Goal: Transaction & Acquisition: Subscribe to service/newsletter

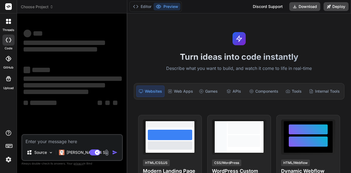
drag, startPoint x: 0, startPoint y: 0, endPoint x: 86, endPoint y: 135, distance: 160.5
click at [86, 135] on textarea at bounding box center [72, 140] width 100 height 10
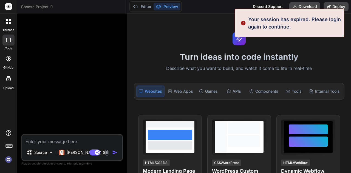
type textarea "x"
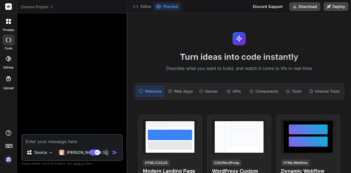
type textarea "[{ "table":"Opportunity_Segment_Attributeseo", mapping":{ "NULL":"Opportunity_S…"
type textarea "x"
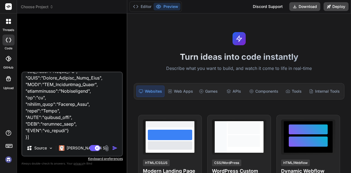
type textarea "[{ "table":"Opportunity_Segment_Attributeseo", mapping":{ "NULL":"Opportunity_S…"
click at [115, 147] on img "button" at bounding box center [114, 147] width 5 height 5
type textarea "x"
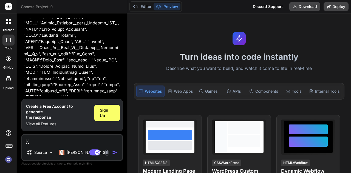
scroll to position [992, 0]
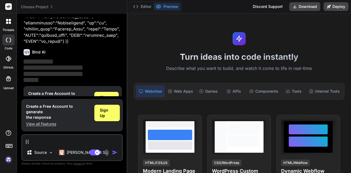
click at [71, 141] on textarea at bounding box center [72, 140] width 100 height 10
type textarea "g"
type textarea "x"
type textarea "gi"
type textarea "x"
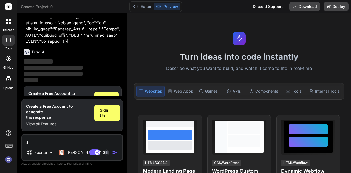
type textarea "giv"
type textarea "x"
type textarea "give"
type textarea "x"
type textarea "give"
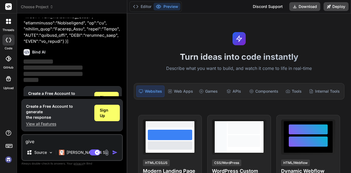
type textarea "x"
type textarea "give m"
type textarea "x"
type textarea "give me"
type textarea "x"
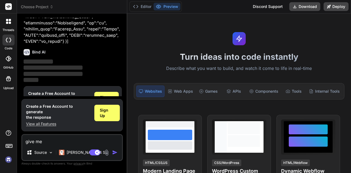
type textarea "give me"
type textarea "x"
type textarea "give me t"
type textarea "x"
type textarea "give me th"
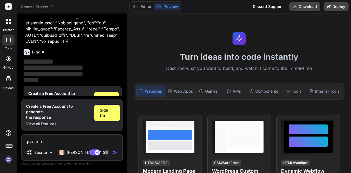
type textarea "x"
type textarea "give me thi"
type textarea "x"
type textarea "give me this"
type textarea "x"
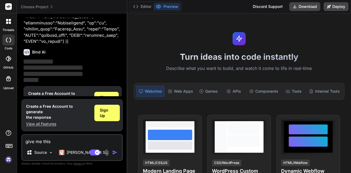
type textarea "give me this"
type textarea "x"
type textarea "give me this i"
type textarea "x"
type textarea "give me this i"
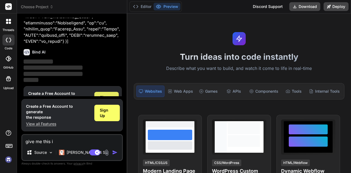
click at [101, 95] on span "Sign Up" at bounding box center [106, 100] width 13 height 11
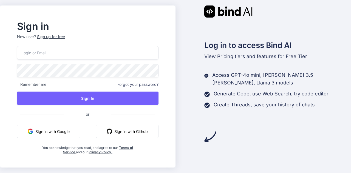
click at [62, 34] on div "Sign up for free" at bounding box center [51, 36] width 28 height 5
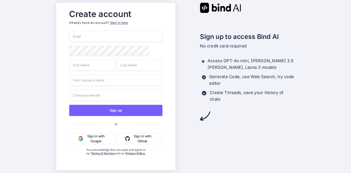
click at [129, 41] on input "email" at bounding box center [115, 37] width 93 height 12
paste input "[EMAIL_ADDRESS][DOMAIN_NAME]"
type input "[EMAIL_ADDRESS][DOMAIN_NAME]"
click at [100, 66] on input "text" at bounding box center [92, 65] width 46 height 12
paste input "[EMAIL_ADDRESS][DOMAIN_NAME]"
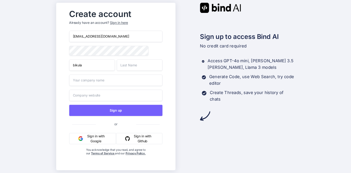
type input "bikula"
click at [139, 68] on input "text" at bounding box center [140, 65] width 46 height 12
paste input "[EMAIL_ADDRESS][DOMAIN_NAME]"
drag, startPoint x: 132, startPoint y: 66, endPoint x: 107, endPoint y: 63, distance: 24.9
click at [107, 63] on div "bikula bikula@fxzig.com" at bounding box center [115, 65] width 93 height 12
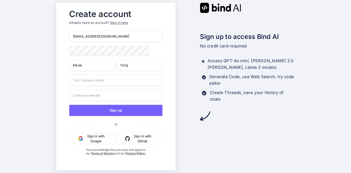
type input "fxzig"
click at [108, 81] on input "text" at bounding box center [115, 81] width 93 height 12
type input "dilloit"
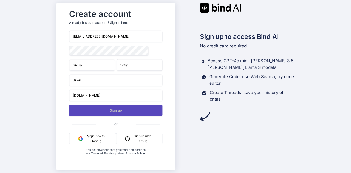
type input "www.dilloit.com"
click at [109, 109] on button "Sign up" at bounding box center [115, 110] width 93 height 11
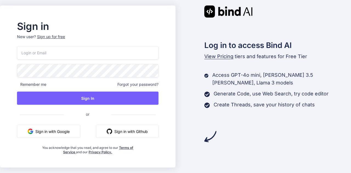
click at [135, 52] on input "email" at bounding box center [87, 52] width 141 height 13
paste input "[EMAIL_ADDRESS][DOMAIN_NAME]"
type input "[EMAIL_ADDRESS][DOMAIN_NAME]"
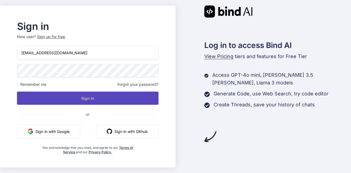
click at [108, 100] on button "Sign In" at bounding box center [87, 98] width 141 height 13
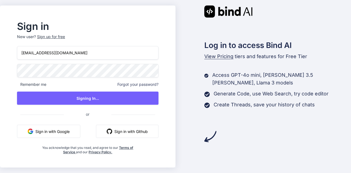
click at [20, 85] on div "Sign in New user? Sign up for free bikula@fxzig.com Remember me Forgot your pas…" at bounding box center [87, 88] width 159 height 133
click at [24, 85] on span "Remember me" at bounding box center [31, 84] width 29 height 5
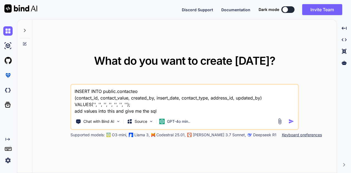
type textarea "x"
click at [180, 106] on textarea "INSERT INTO public.contacteo (contact_id, contact_value, created_by, insert_dat…" at bounding box center [184, 100] width 227 height 30
type textarea "x"
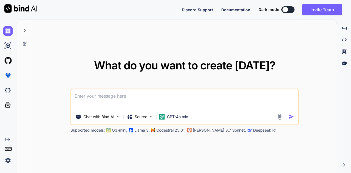
click at [174, 94] on textarea at bounding box center [184, 99] width 227 height 20
paste textarea "[EMAIL_ADDRESS][DOMAIN_NAME]"
type textarea "[EMAIL_ADDRESS][DOMAIN_NAME]"
type textarea "x"
type textarea "[EMAIL_ADDRESS][DOMAIN_NAME]"
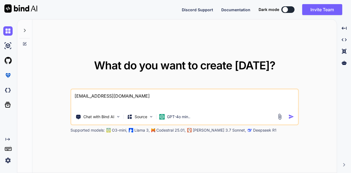
type textarea "x"
type textarea "bikula@fxzig.c"
type textarea "x"
type textarea "bikula@fxzig."
type textarea "x"
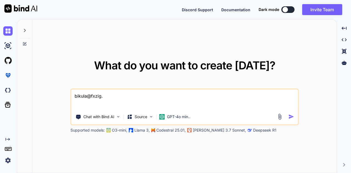
type textarea "bikula@fxzig"
type textarea "x"
type textarea "bikula@fxzi"
type textarea "x"
type textarea "bikula@fxz"
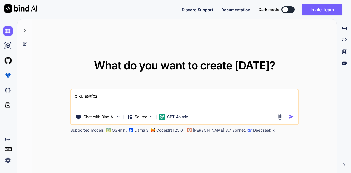
type textarea "x"
type textarea "bikula@fx"
type textarea "x"
type textarea "bikula@f"
type textarea "x"
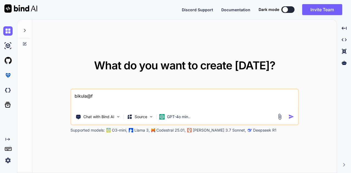
type textarea "bikula@"
type textarea "x"
type textarea "bikula"
type textarea "x"
type textarea "bikul"
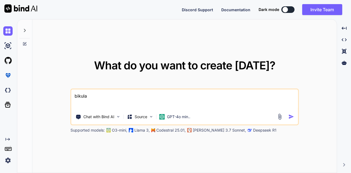
type textarea "x"
type textarea "biku"
type textarea "x"
type textarea "bik"
type textarea "x"
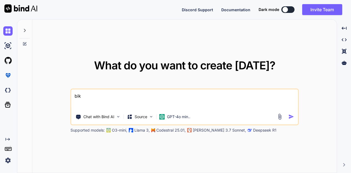
type textarea "bi"
type textarea "x"
type textarea "b"
type textarea "x"
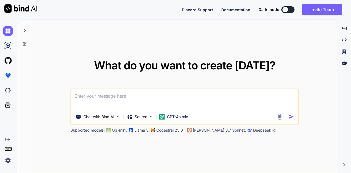
paste textarea "[{ "table":"Opportunity_Segment_Attributeseo", mapping":{ "NULL":"Opportunity_S…"
type textarea "[{ "table":"Opportunity_Segment_Attributeseo", mapping":{ "NULL":"Opportunity_S…"
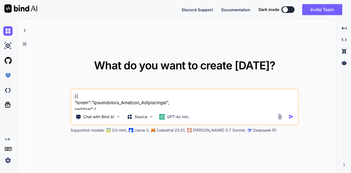
type textarea "x"
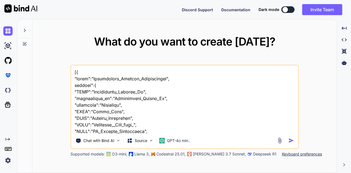
scroll to position [942, 0]
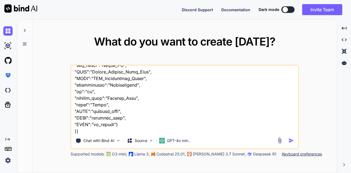
type textarea "[{ "table":"Opportunity_Segment_Attributeseo", mapping":{ "NULL":"Opportunity_S…"
type textarea "x"
type textarea "[{ "table":"Opportunity_Segment_Attributeseo", mapping":{ "NULL":"Opportunity_S…"
type textarea "x"
type textarea "[{ "table":"Opportunity_Segment_Attributeseo", mapping":{ "NULL":"Opportunity_S…"
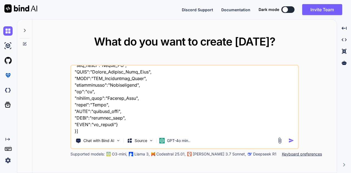
type textarea "x"
click at [160, 131] on textarea at bounding box center [184, 100] width 227 height 68
type textarea "[{ "table":"Opportunity_Segment_Attributeseo", mapping":{ "NULL":"Opportunity_S…"
click at [160, 131] on textarea at bounding box center [184, 100] width 227 height 68
type textarea "[{ "table":"Opportunity_Segment_Attributeseo", mapping":{ "NULL":"Opportunity_S…"
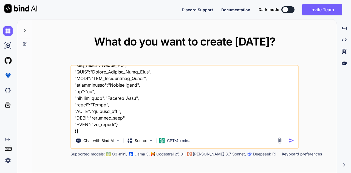
type textarea "x"
type textarea "[{ "table":"Opportunity_Segment_Attributeseo", mapping":{ "NULL":"Opportunity_S…"
type textarea "x"
type textarea "[{ "table":"Opportunity_Segment_Attributeseo", mapping":{ "NULL":"Opportunity_S…"
type textarea "x"
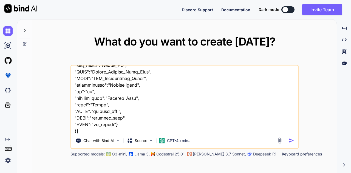
type textarea "[{ "table":"Opportunity_Segment_Attributeseo", mapping":{ "NULL":"Opportunity_S…"
type textarea "x"
type textarea "[{ "table":"Opportunity_Segment_Attributeseo", mapping":{ "NULL":"Opportunity_S…"
type textarea "x"
type textarea "[{ "table":"Opportunity_Segment_Attributeseo", mapping":{ "NULL":"Opportunity_S…"
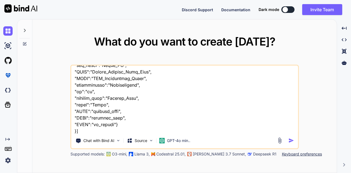
type textarea "x"
type textarea "[{ "table":"Opportunity_Segment_Attributeseo", mapping":{ "NULL":"Opportunity_S…"
type textarea "x"
type textarea "[{ "table":"Opportunity_Segment_Attributeseo", mapping":{ "NULL":"Opportunity_S…"
type textarea "x"
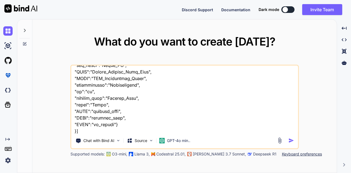
type textarea "[{ "table":"Opportunity_Segment_Attributeseo", mapping":{ "NULL":"Opportunity_S…"
type textarea "x"
type textarea "[{ "table":"Opportunity_Segment_Attributeseo", mapping":{ "NULL":"Opportunity_S…"
type textarea "x"
type textarea "[{ "table":"Opportunity_Segment_Attributeseo", mapping":{ "NULL":"Opportunity_S…"
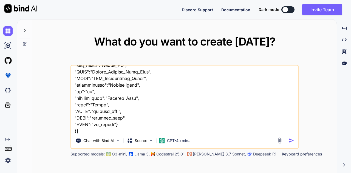
type textarea "x"
type textarea "[{ "table":"Opportunity_Segment_Attributeseo", mapping":{ "NULL":"Opportunity_S…"
type textarea "x"
type textarea "[{ "table":"Opportunity_Segment_Attributeseo", mapping":{ "NULL":"Opportunity_S…"
type textarea "x"
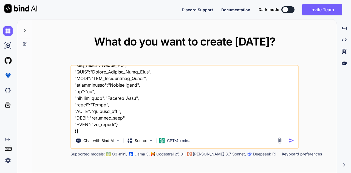
type textarea "[{ "table":"Opportunity_Segment_Attributeseo", mapping":{ "NULL":"Opportunity_S…"
type textarea "x"
type textarea "[{ "table":"Opportunity_Segment_Attributeseo", mapping":{ "NULL":"Opportunity_S…"
type textarea "x"
type textarea "[{ "table":"Opportunity_Segment_Attributeseo", mapping":{ "NULL":"Opportunity_S…"
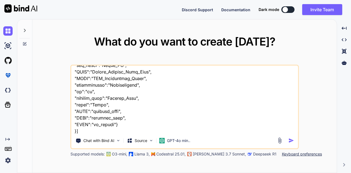
type textarea "x"
type textarea "[{ "table":"Opportunity_Segment_Attributeseo", mapping":{ "NULL":"Opportunity_S…"
type textarea "x"
type textarea "[{ "table":"Opportunity_Segment_Attributeseo", mapping":{ "NULL":"Opportunity_S…"
type textarea "x"
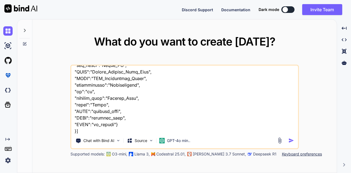
type textarea "[{ "table":"Opportunity_Segment_Attributeseo", mapping":{ "NULL":"Opportunity_S…"
type textarea "x"
type textarea "[{ "table":"Opportunity_Segment_Attributeseo", mapping":{ "NULL":"Opportunity_S…"
type textarea "x"
type textarea "[{ "table":"Opportunity_Segment_Attributeseo", mapping":{ "NULL":"Opportunity_S…"
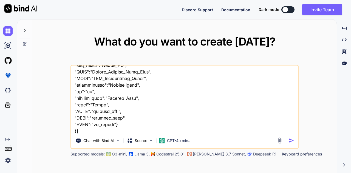
type textarea "x"
type textarea "[{ "table":"Opportunity_Segment_Attributeseo", mapping":{ "NULL":"Opportunity_S…"
type textarea "x"
type textarea "[{ "table":"Opportunity_Segment_Attributeseo", mapping":{ "NULL":"Opportunity_S…"
type textarea "x"
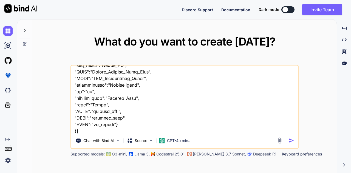
type textarea "[{ "table":"Opportunity_Segment_Attributeseo", mapping":{ "NULL":"Opportunity_S…"
type textarea "x"
type textarea "[{ "table":"Opportunity_Segment_Attributeseo", mapping":{ "NULL":"Opportunity_S…"
type textarea "x"
type textarea "[{ "table":"Opportunity_Segment_Attributeseo", mapping":{ "NULL":"Opportunity_S…"
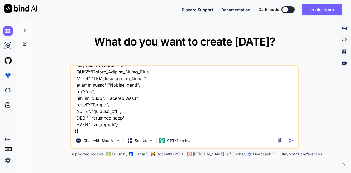
type textarea "x"
type textarea "[{ "table":"Opportunity_Segment_Attributeseo", mapping":{ "NULL":"Opportunity_S…"
type textarea "x"
type textarea "[{ "table":"Opportunity_Segment_Attributeseo", mapping":{ "NULL":"Opportunity_S…"
type textarea "x"
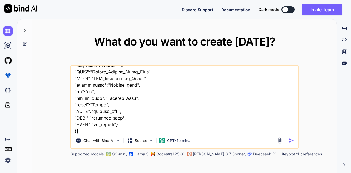
type textarea "[{ "table":"Opportunity_Segment_Attributeseo", mapping":{ "NULL":"Opportunity_S…"
type textarea "x"
type textarea "[{ "table":"Opportunity_Segment_Attributeseo", mapping":{ "NULL":"Opportunity_S…"
type textarea "x"
type textarea "[{ "table":"Opportunity_Segment_Attributeseo", mapping":{ "NULL":"Opportunity_S…"
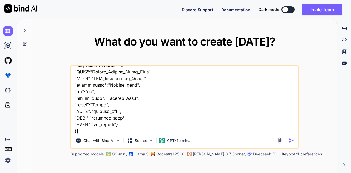
type textarea "x"
type textarea "[{ "table":"Opportunity_Segment_Attributeseo", mapping":{ "NULL":"Opportunity_S…"
type textarea "x"
type textarea "[{ "table":"Opportunity_Segment_Attributeseo", mapping":{ "NULL":"Opportunity_S…"
type textarea "x"
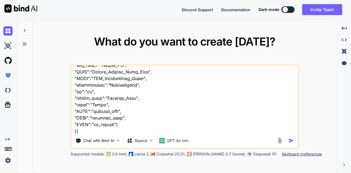
type textarea "[{ "table":"Opportunity_Segment_Attributeseo", mapping":{ "NULL":"Opportunity_S…"
type textarea "x"
type textarea "[{ "table":"Opportunity_Segment_Attributeseo", mapping":{ "NULL":"Opportunity_S…"
type textarea "x"
type textarea "[{ "table":"Opportunity_Segment_Attributeseo", mapping":{ "NULL":"Opportunity_S…"
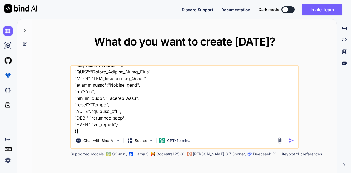
type textarea "x"
type textarea "[{ "table":"Opportunity_Segment_Attributeseo", mapping":{ "NULL":"Opportunity_S…"
type textarea "x"
type textarea "[{ "table":"Opportunity_Segment_Attributeseo", mapping":{ "NULL":"Opportunity_S…"
type textarea "x"
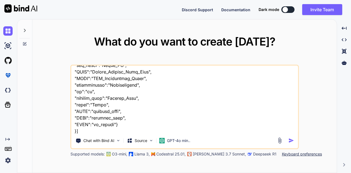
type textarea "[{ "table":"Opportunity_Segment_Attributeseo", mapping":{ "NULL":"Opportunity_S…"
type textarea "x"
type textarea "[{ "table":"Opportunity_Segment_Attributeseo", mapping":{ "NULL":"Opportunity_S…"
type textarea "x"
type textarea "[{ "table":"Opportunity_Segment_Attributeseo", mapping":{ "NULL":"Opportunity_S…"
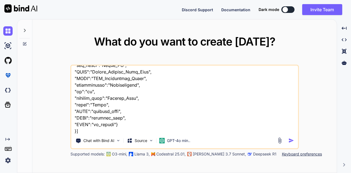
type textarea "x"
type textarea "[{ "table":"Opportunity_Segment_Attributeseo", mapping":{ "NULL":"Opportunity_S…"
type textarea "x"
type textarea "[{ "table":"Opportunity_Segment_Attributeseo", mapping":{ "NULL":"Opportunity_S…"
type textarea "x"
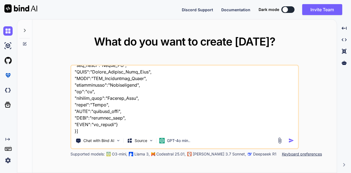
type textarea "[{ "table":"Opportunity_Segment_Attributeseo", mapping":{ "NULL":"Opportunity_S…"
type textarea "x"
type textarea "[{ "table":"Opportunity_Segment_Attributeseo", mapping":{ "NULL":"Opportunity_S…"
type textarea "x"
type textarea "[{ "table":"Opportunity_Segment_Attributeseo", mapping":{ "NULL":"Opportunity_S…"
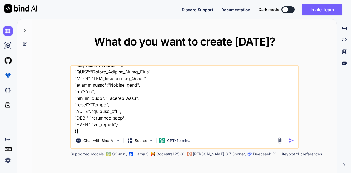
type textarea "x"
type textarea "[{ "table":"Opportunity_Segment_Attributeseo", mapping":{ "NULL":"Opportunity_S…"
type textarea "x"
type textarea "[{ "table":"Opportunity_Segment_Attributeseo", mapping":{ "NULL":"Opportunity_S…"
type textarea "x"
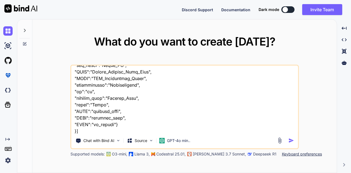
type textarea "[{ "table":"Opportunity_Segment_Attributeseo", mapping":{ "NULL":"Opportunity_S…"
type textarea "x"
type textarea "[{ "table":"Opportunity_Segment_Attributeseo", mapping":{ "NULL":"Opportunity_S…"
type textarea "x"
type textarea "[{ "table":"Opportunity_Segment_Attributeseo", mapping":{ "NULL":"Opportunity_S…"
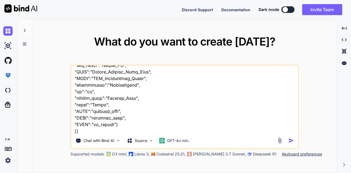
type textarea "x"
type textarea "[{ "table":"Opportunity_Segment_Attributeseo", mapping":{ "NULL":"Opportunity_S…"
type textarea "x"
type textarea "[{ "table":"Opportunity_Segment_Attributeseo", mapping":{ "NULL":"Opportunity_S…"
type textarea "x"
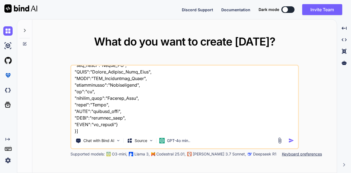
type textarea "[{ "table":"Opportunity_Segment_Attributeseo", mapping":{ "NULL":"Opportunity_S…"
type textarea "x"
type textarea "[{ "table":"Opportunity_Segment_Attributeseo", mapping":{ "NULL":"Opportunity_S…"
type textarea "x"
type textarea "[{ "table":"Opportunity_Segment_Attributeseo", mapping":{ "NULL":"Opportunity_S…"
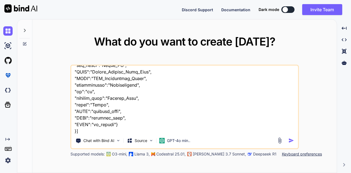
type textarea "x"
type textarea "[{ "table":"Opportunity_Segment_Attributeseo", mapping":{ "NULL":"Opportunity_S…"
type textarea "x"
type textarea "[{ "table":"Opportunity_Segment_Attributeseo", mapping":{ "NULL":"Opportunity_S…"
type textarea "x"
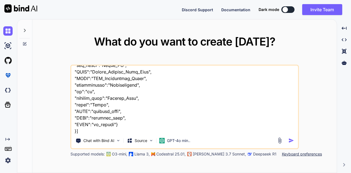
type textarea "[{ "table":"Opportunity_Segment_Attributeseo", mapping":{ "NULL":"Opportunity_S…"
type textarea "x"
type textarea "[{ "table":"Opportunity_Segment_Attributeseo", mapping":{ "NULL":"Opportunity_S…"
type textarea "x"
type textarea "[{ "table":"Opportunity_Segment_Attributeseo", mapping":{ "NULL":"Opportunity_S…"
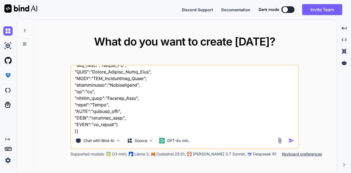
type textarea "x"
type textarea "[{ "table":"Opportunity_Segment_Attributeseo", mapping":{ "NULL":"Opportunity_S…"
type textarea "x"
type textarea "[{ "table":"Opportunity_Segment_Attributeseo", mapping":{ "NULL":"Opportunity_S…"
type textarea "x"
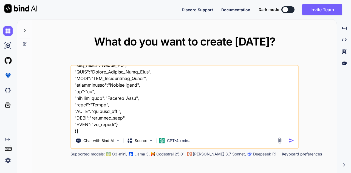
type textarea "[{ "table":"Opportunity_Segment_Attributeseo", mapping":{ "NULL":"Opportunity_S…"
type textarea "x"
type textarea "[{ "table":"Opportunity_Segment_Attributeseo", mapping":{ "NULL":"Opportunity_S…"
type textarea "x"
type textarea "[{ "table":"Opportunity_Segment_Attributeseo", mapping":{ "NULL":"Opportunity_S…"
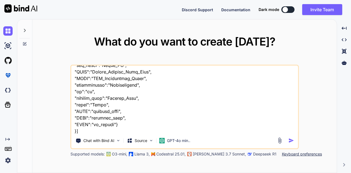
type textarea "x"
type textarea "[{ "table":"Opportunity_Segment_Attributeseo", mapping":{ "NULL":"Opportunity_S…"
type textarea "x"
type textarea "[{ "table":"Opportunity_Segment_Attributeseo", mapping":{ "NULL":"Opportunity_S…"
type textarea "x"
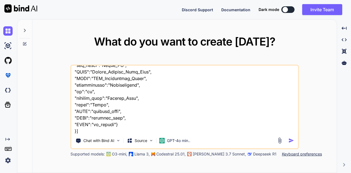
type textarea "[{ "table":"Opportunity_Segment_Attributeseo", mapping":{ "NULL":"Opportunity_S…"
type textarea "x"
type textarea "[{ "table":"Opportunity_Segment_Attributeseo", mapping":{ "NULL":"Opportunity_S…"
type textarea "x"
type textarea "[{ "table":"Opportunity_Segment_Attributeseo", mapping":{ "NULL":"Opportunity_S…"
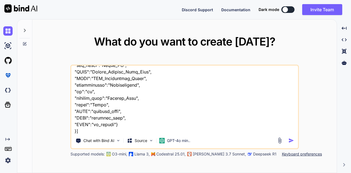
type textarea "x"
type textarea "[{ "table":"Opportunity_Segment_Attributeseo", mapping":{ "NULL":"Opportunity_S…"
type textarea "x"
type textarea "[{ "table":"Opportunity_Segment_Attributeseo", mapping":{ "NULL":"Opportunity_S…"
type textarea "x"
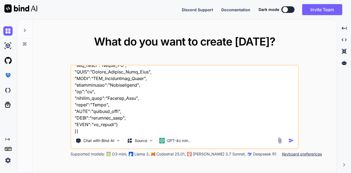
type textarea "[{ "table":"Opportunity_Segment_Attributeseo", mapping":{ "NULL":"Opportunity_S…"
type textarea "x"
type textarea "[{ "table":"Opportunity_Segment_Attributeseo", mapping":{ "NULL":"Opportunity_S…"
type textarea "x"
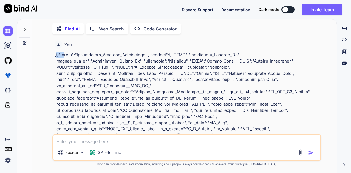
drag, startPoint x: 57, startPoint y: 54, endPoint x: 63, endPoint y: 55, distance: 6.9
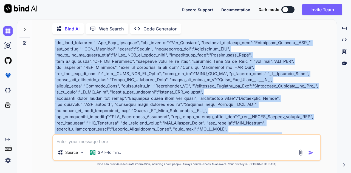
scroll to position [277, 0]
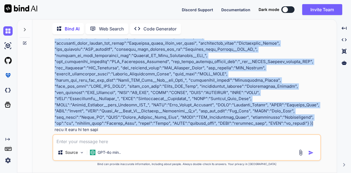
drag, startPoint x: 55, startPoint y: 55, endPoint x: 317, endPoint y: 110, distance: 267.5
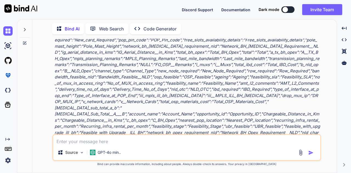
scroll to position [571, 0]
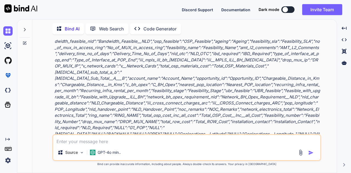
click at [74, 121] on p "[{"table":"Opportunity_Segment_Attributeseo","mapping":{"NULL":"Opportunity_Seg…" at bounding box center [188, 7] width 266 height 309
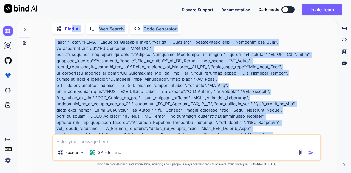
scroll to position [0, 0]
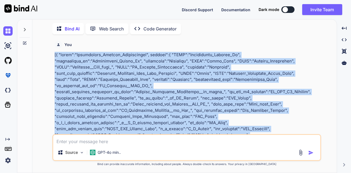
drag, startPoint x: 315, startPoint y: 94, endPoint x: 54, endPoint y: 55, distance: 264.3
click at [54, 55] on div "You Bind AI [{"table":"Opportunity_Segment_Attributeseo","mapping":{"NULL":"Opp…" at bounding box center [187, 86] width 268 height 95
copy p "[{ "table":"Opportunity_Segment_Attributeseo", mapping":{ "NULL":"Opportunity_S…"
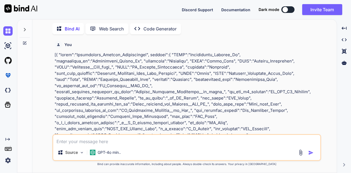
click at [174, 139] on textarea at bounding box center [186, 140] width 267 height 10
paste textarea "[{ "table":"Opportunity_Segment_Attributeseo", mapping":{ "opportunitySegmentDe…"
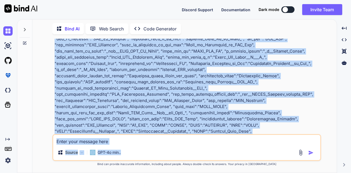
scroll to position [962, 0]
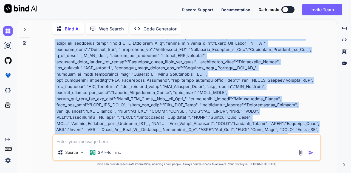
drag, startPoint x: 54, startPoint y: 56, endPoint x: 300, endPoint y: 92, distance: 248.8
click at [300, 92] on div "You Bind AI [{"table":"Opportunity_Segment_Attributeseo","mapping":{"NULL":"Opp…" at bounding box center [187, 86] width 268 height 95
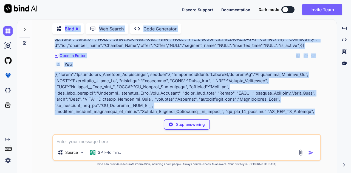
scroll to position [615, 0]
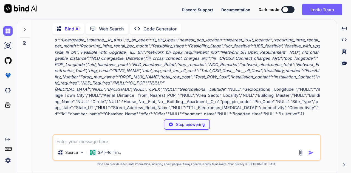
drag, startPoint x: 297, startPoint y: 94, endPoint x: 52, endPoint y: 103, distance: 245.2
click at [52, 103] on div "You Bind AI [{"table":"Opportunity_Segment_Attributeseo","mapping":{"NULL":"Opp…" at bounding box center [186, 106] width 269 height 134
copy p "[{ "table":"Opportunity_Segment_Attributeseo", mapping":{ "opportunitySegmentDe…"
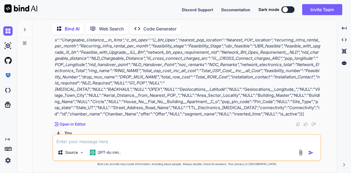
copy p "[{ "table":"Opportunity_Segment_Attributeseo", mapping":{ "opportunitySegmentDe…"
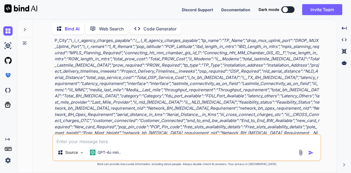
scroll to position [1231, 0]
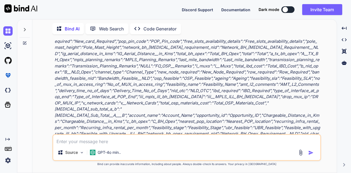
click at [162, 137] on em "iii__CROSS_Connect_charges_ARC","pop_longitude":"POP_Longitude","nld_handover_p…" at bounding box center [187, 146] width 264 height 18
click at [153, 137] on textarea at bounding box center [186, 140] width 267 height 10
paste textarea "[{ "table":"Opportunity_Segment_Attributeseo", "mapping":{ "NULL":"Opportunity_…"
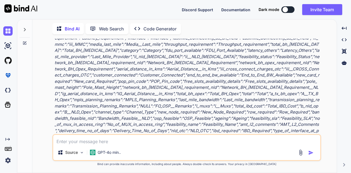
scroll to position [1200, 0]
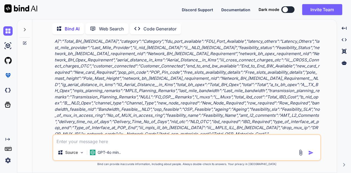
drag, startPoint x: 55, startPoint y: 56, endPoint x: 186, endPoint y: 100, distance: 138.3
click at [186, 100] on div "You Bind AI [{"table":"Opportunity_Segment_Attributeseo","mapping":{"NULL":"Opp…" at bounding box center [187, 86] width 268 height 95
click at [186, 100] on p "[{"table":"Opportunity_Segment_Attributeseo","mapping":{"opportunitySegmentDeta…" at bounding box center [188, 75] width 266 height 309
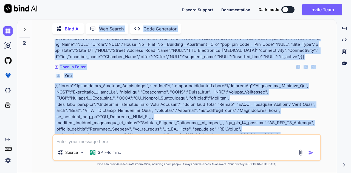
scroll to position [607, 0]
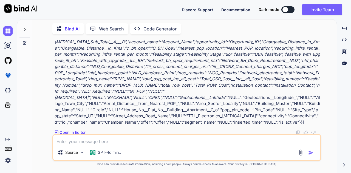
drag, startPoint x: 299, startPoint y: 71, endPoint x: 54, endPoint y: 114, distance: 248.6
click at [54, 114] on div "You Bind AI [{"table":"Opportunity_Segment_Attributeseo","mapping":{"NULL":"Opp…" at bounding box center [187, 86] width 268 height 95
copy p "[{ "table":"Opportunity_Segment_Attributeseo", mapping":{ "opportunitySegmentDe…"
click at [128, 166] on p "Bind can provide inaccurate information, including about people. Always double-…" at bounding box center [186, 164] width 269 height 4
